Goal: Task Accomplishment & Management: Use online tool/utility

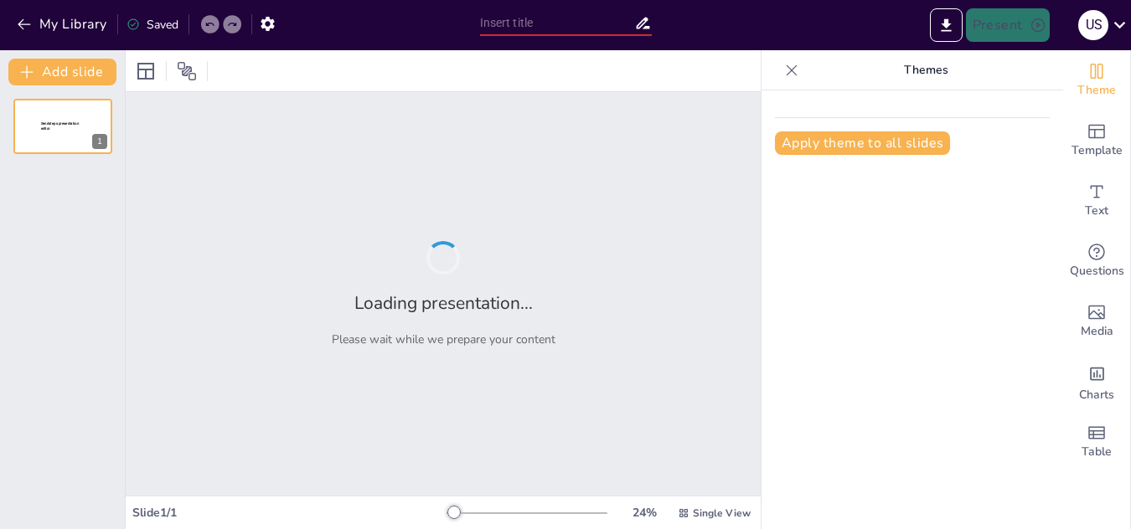
type input "New Sendsteps"
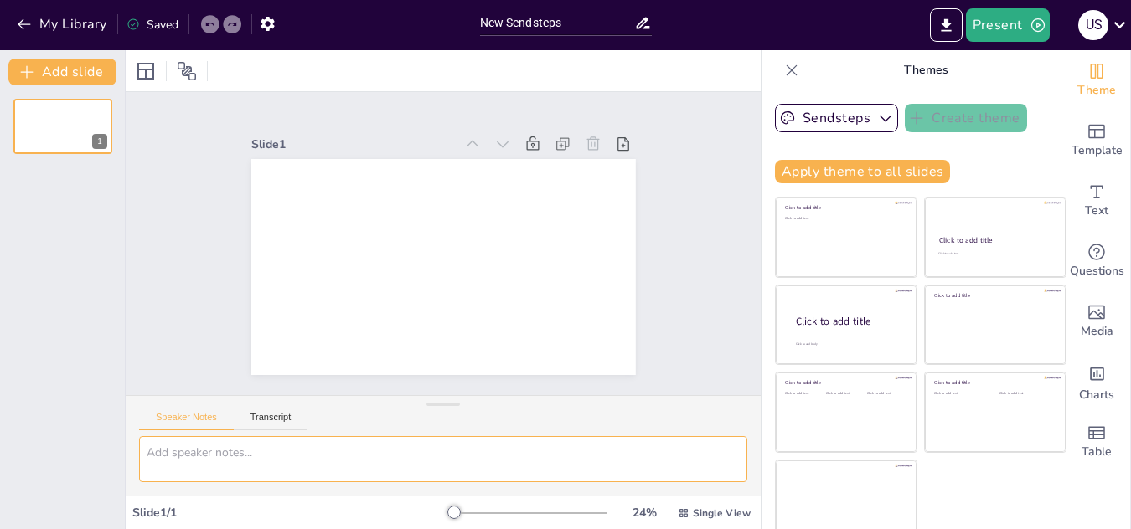
click at [260, 457] on textarea at bounding box center [443, 459] width 608 height 46
click at [313, 457] on textarea "Crear una presebntacion para" at bounding box center [443, 459] width 608 height 46
click at [235, 453] on textarea "Crear una presebntacion para" at bounding box center [443, 459] width 608 height 46
click at [307, 451] on textarea "Crear una presentacion para" at bounding box center [443, 459] width 608 height 46
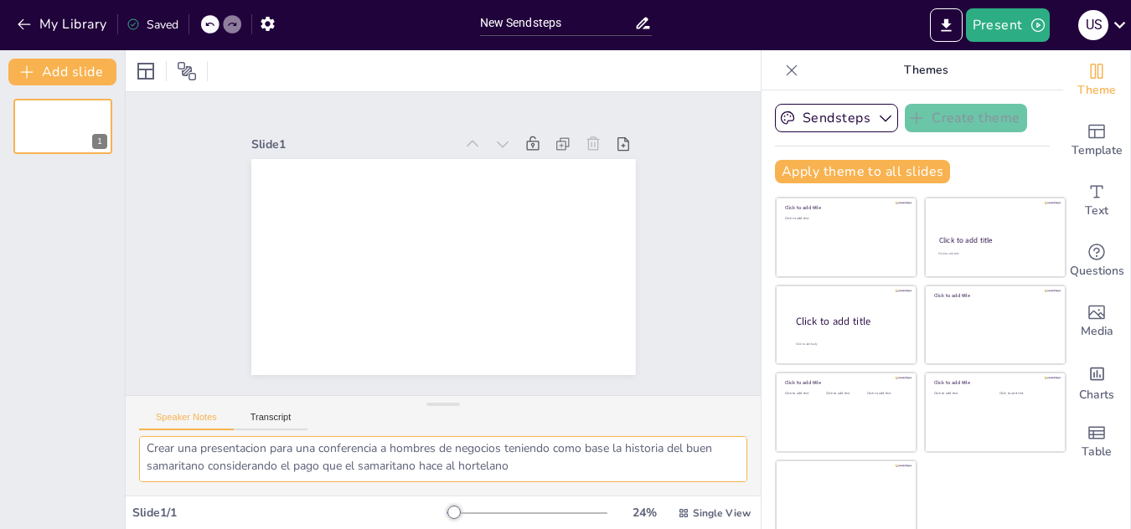
scroll to position [11, 0]
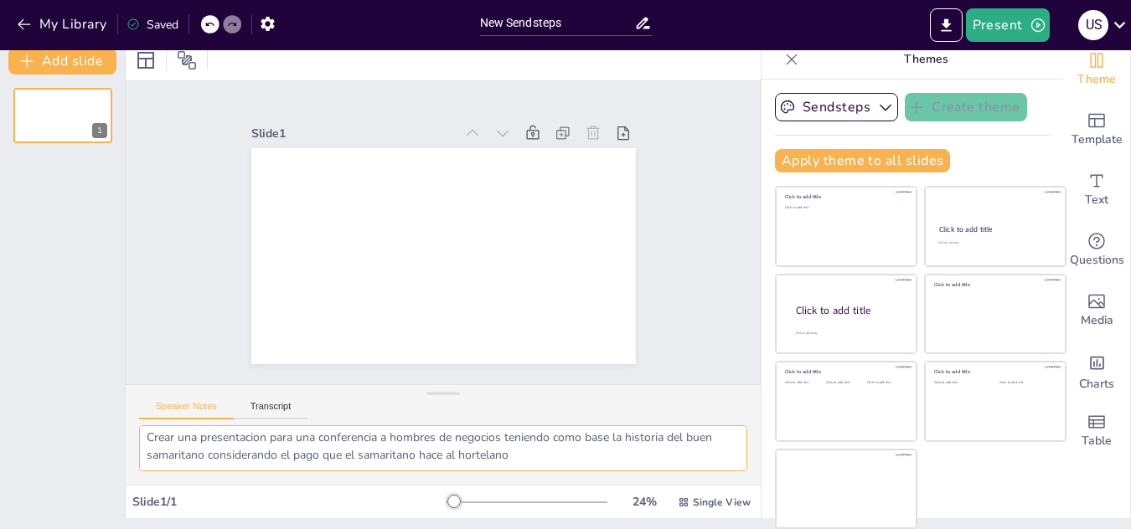
click at [578, 447] on textarea "Crear una presentacion para una conferencia a hombres de negocios teniendo como…" at bounding box center [443, 449] width 608 height 46
type textarea "Crear una presentacion para una conferencia a hombres de negocios teniendo como…"
click at [693, 502] on span "Single View" at bounding box center [722, 502] width 58 height 13
click at [540, 448] on textarea "Crear una presentacion para una conferencia a hombres de negocios teniendo como…" at bounding box center [443, 449] width 608 height 46
click at [447, 497] on div at bounding box center [453, 501] width 13 height 13
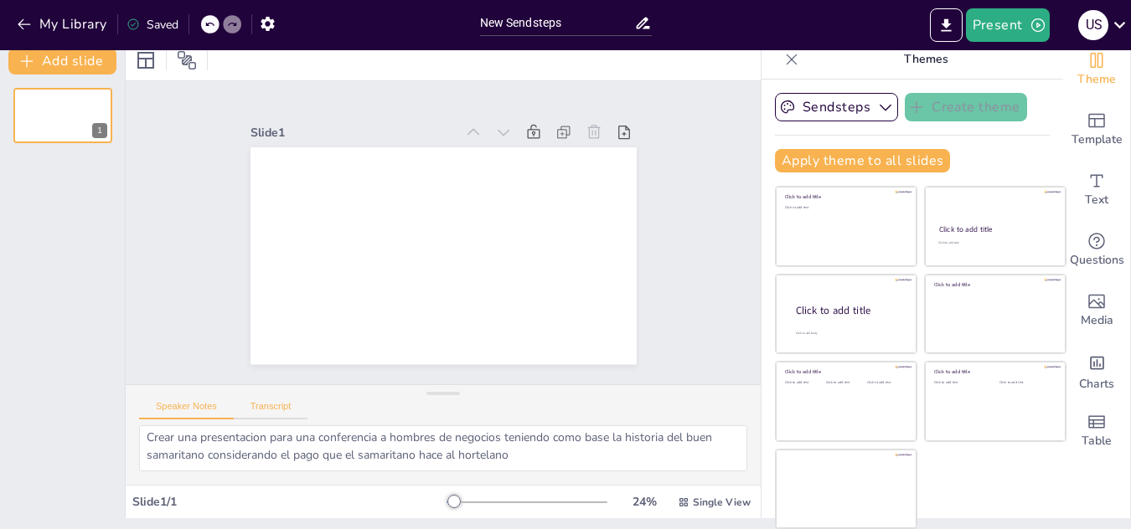
click at [273, 406] on button "Transcript" at bounding box center [271, 410] width 75 height 18
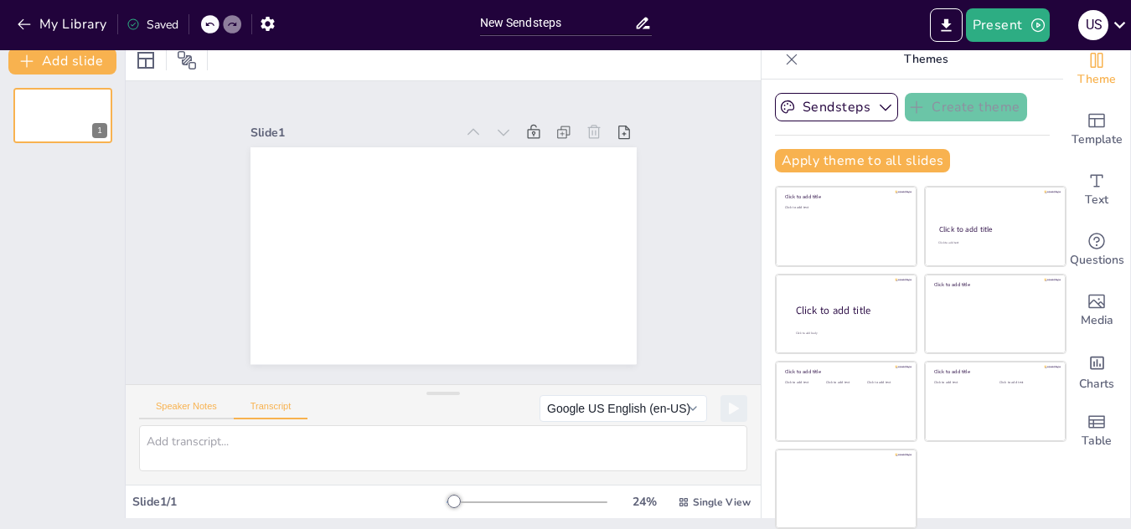
click at [192, 410] on button "Speaker Notes" at bounding box center [186, 410] width 95 height 18
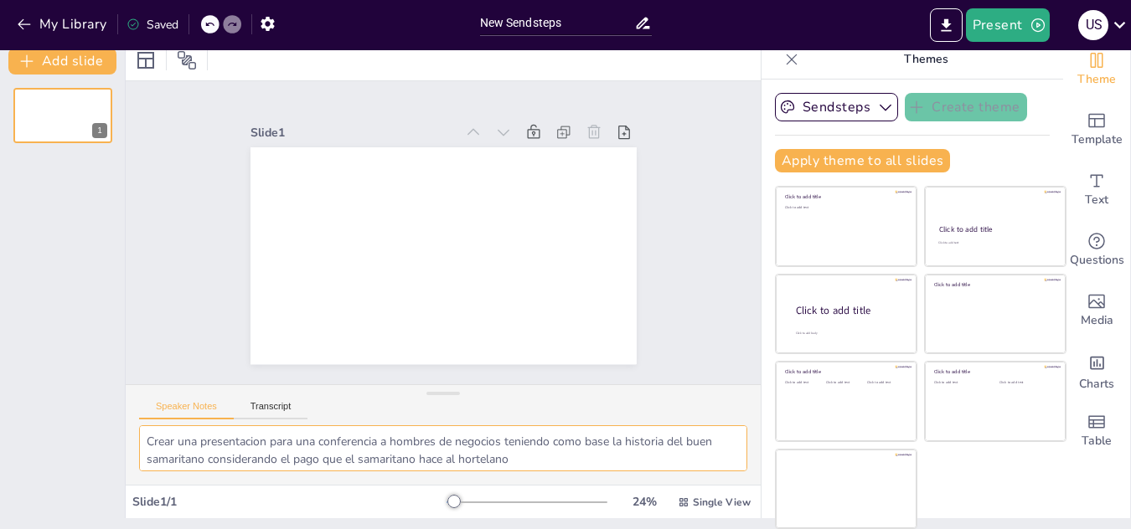
click at [556, 457] on textarea "Crear una presentacion para una conferencia a hombres de negocios teniendo como…" at bounding box center [443, 449] width 608 height 46
click at [990, 34] on button "Present" at bounding box center [1008, 25] width 84 height 34
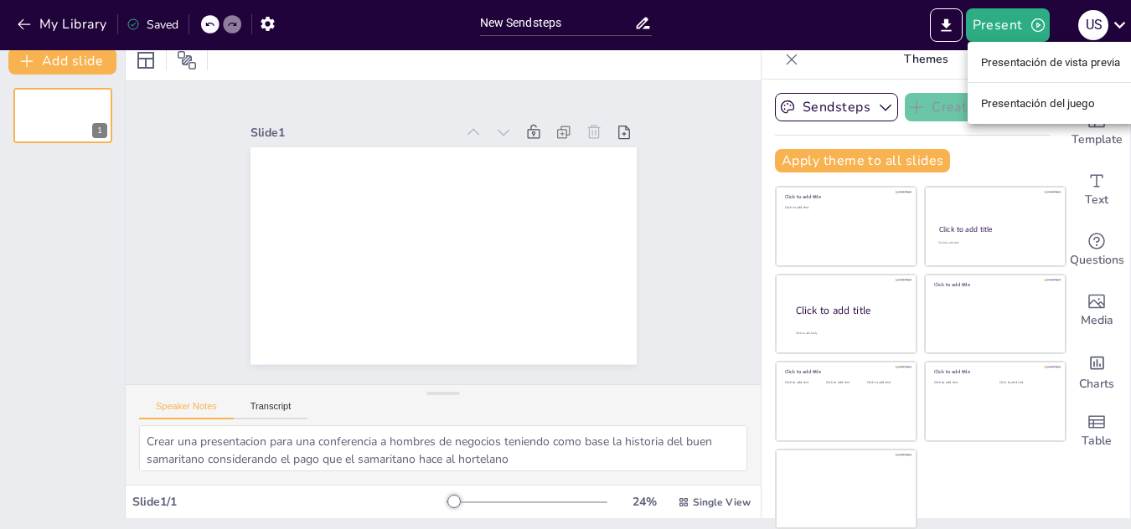
click at [463, 256] on div at bounding box center [565, 264] width 1131 height 529
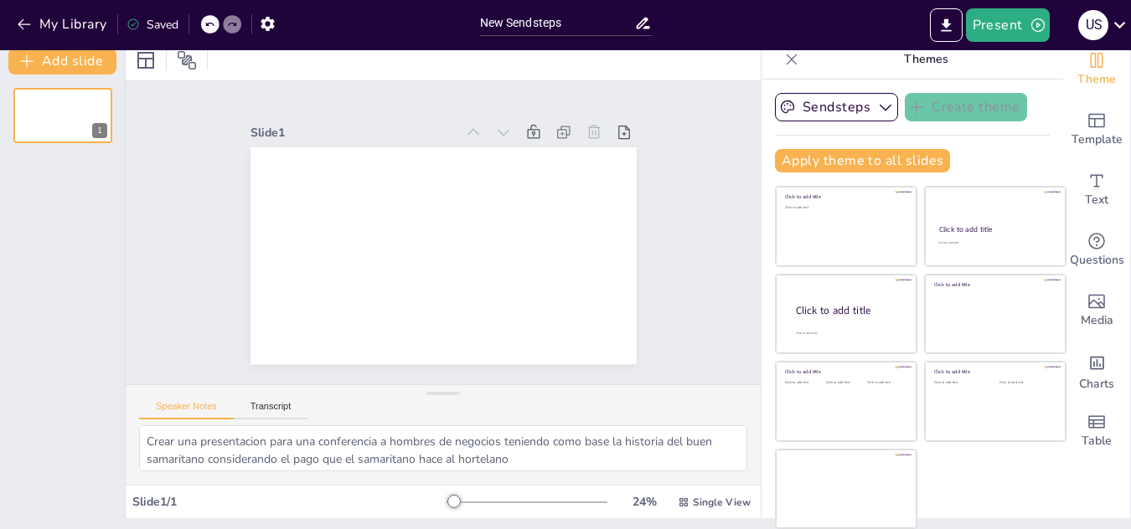
click at [463, 256] on div at bounding box center [565, 264] width 1131 height 529
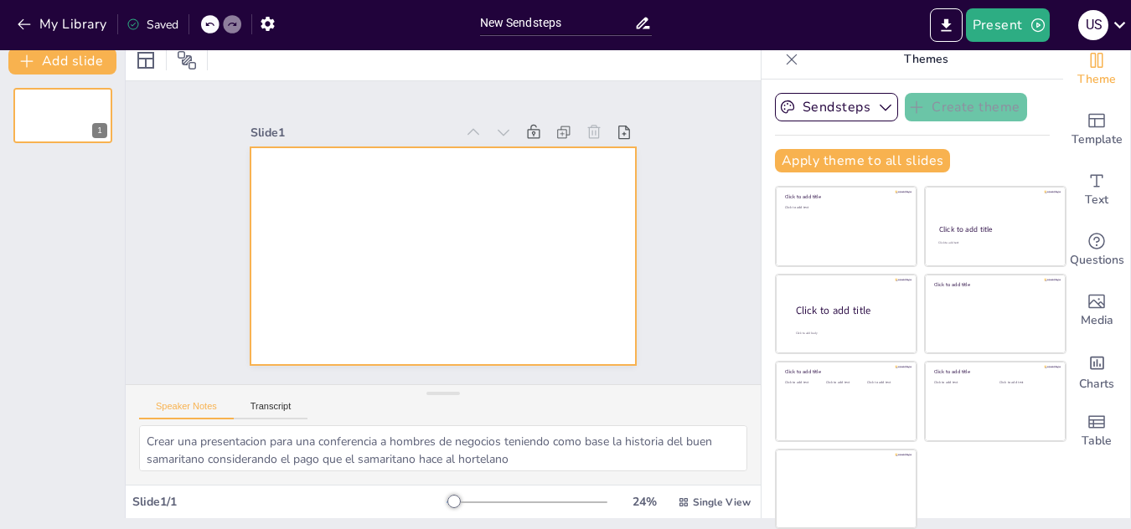
click at [463, 256] on div at bounding box center [420, 228] width 293 height 423
click at [145, 24] on div "Saved" at bounding box center [153, 25] width 52 height 16
click at [136, 24] on icon at bounding box center [133, 24] width 13 height 13
click at [54, 22] on button "My Library" at bounding box center [63, 24] width 101 height 27
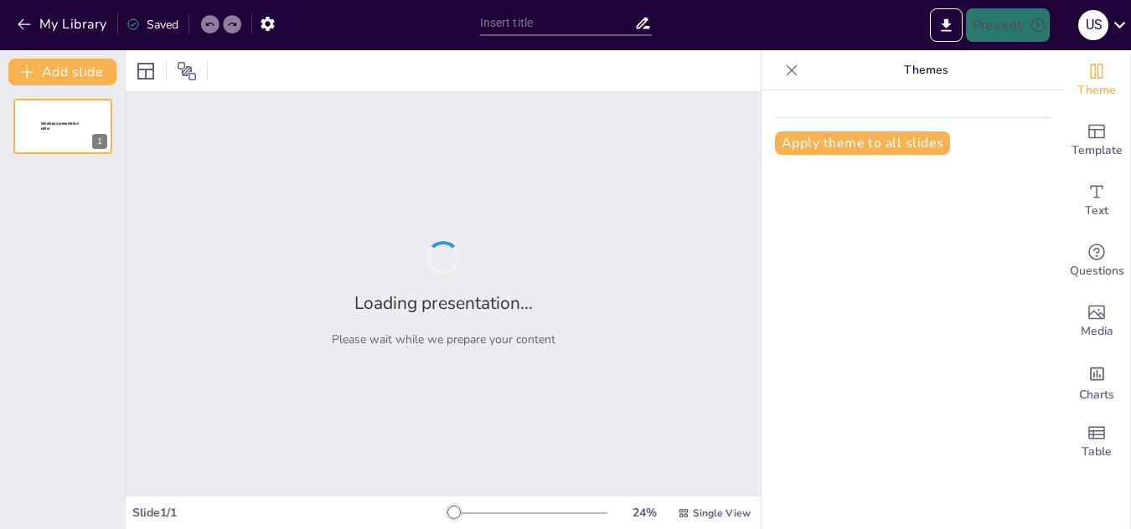
type input "New Sendsteps"
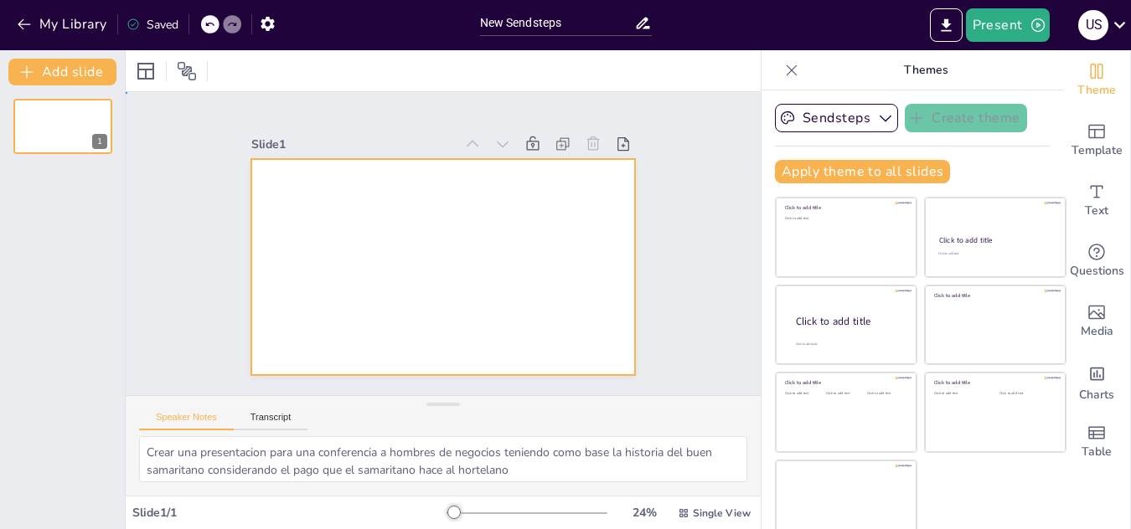
click at [458, 209] on div at bounding box center [441, 268] width 405 height 256
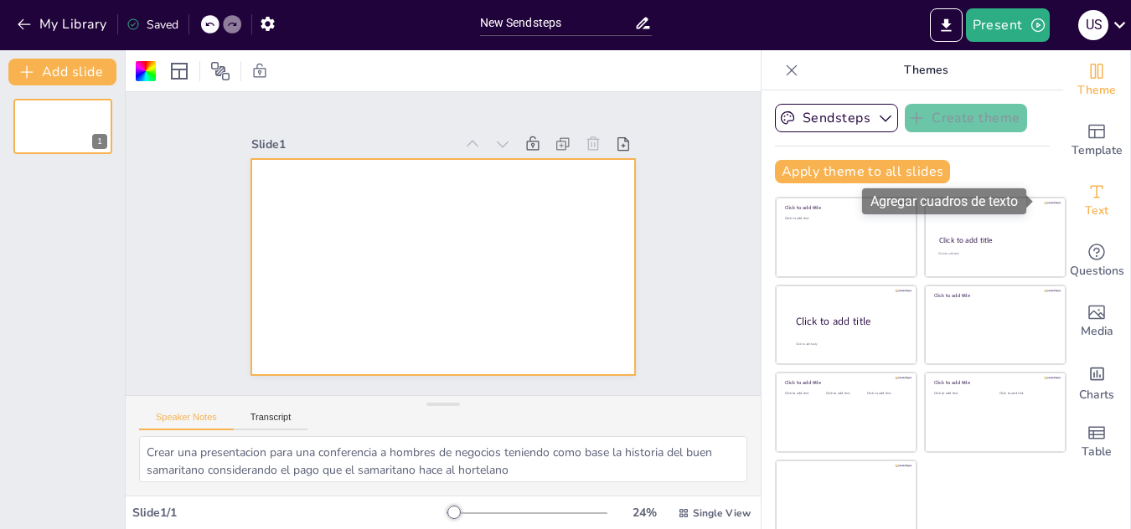
click at [1087, 199] on icon "Add text boxes" at bounding box center [1097, 192] width 20 height 20
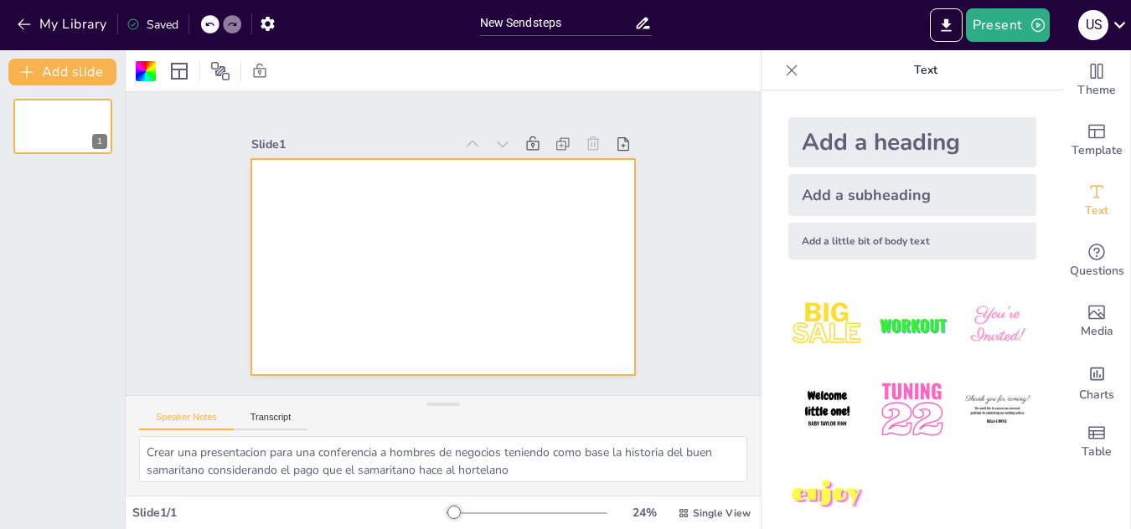
click at [483, 231] on div at bounding box center [431, 265] width 441 height 380
click at [901, 395] on img at bounding box center [912, 410] width 78 height 78
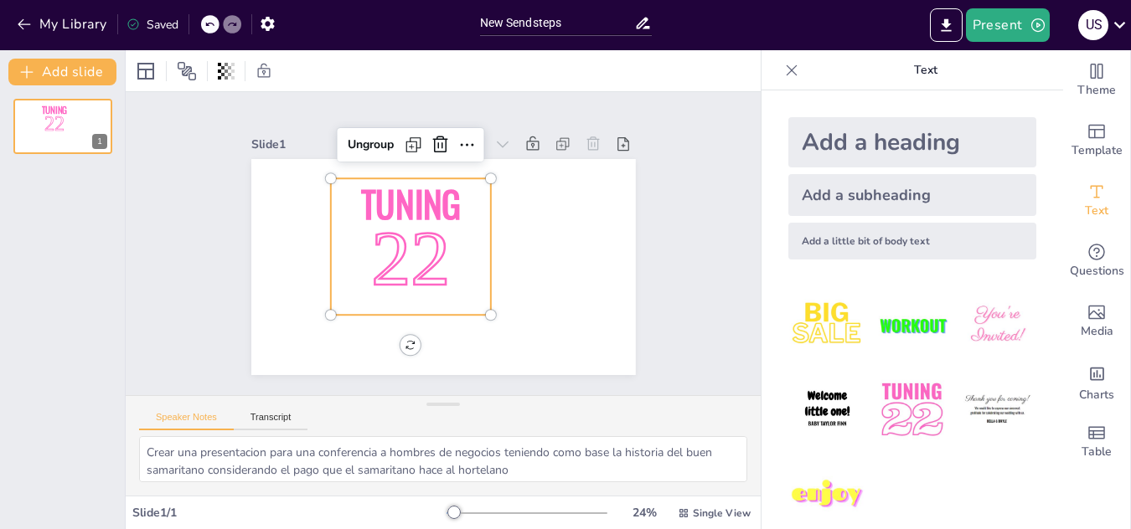
scroll to position [23, 0]
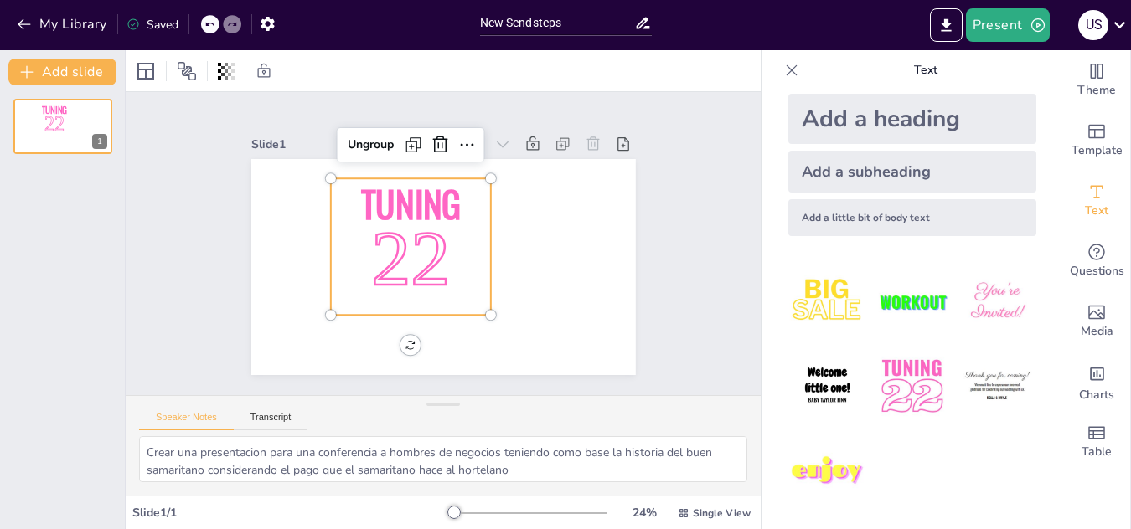
click at [431, 271] on span "22" at bounding box center [407, 244] width 107 height 112
